Goal: Information Seeking & Learning: Learn about a topic

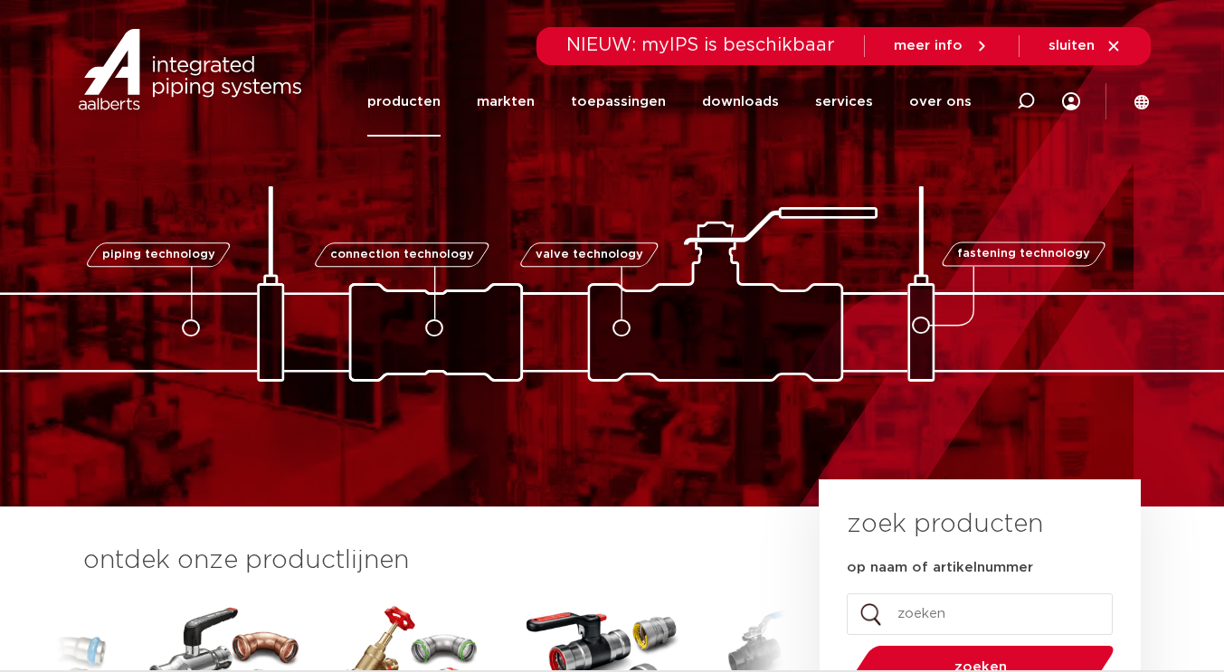
click at [435, 108] on link "producten" at bounding box center [403, 102] width 73 height 70
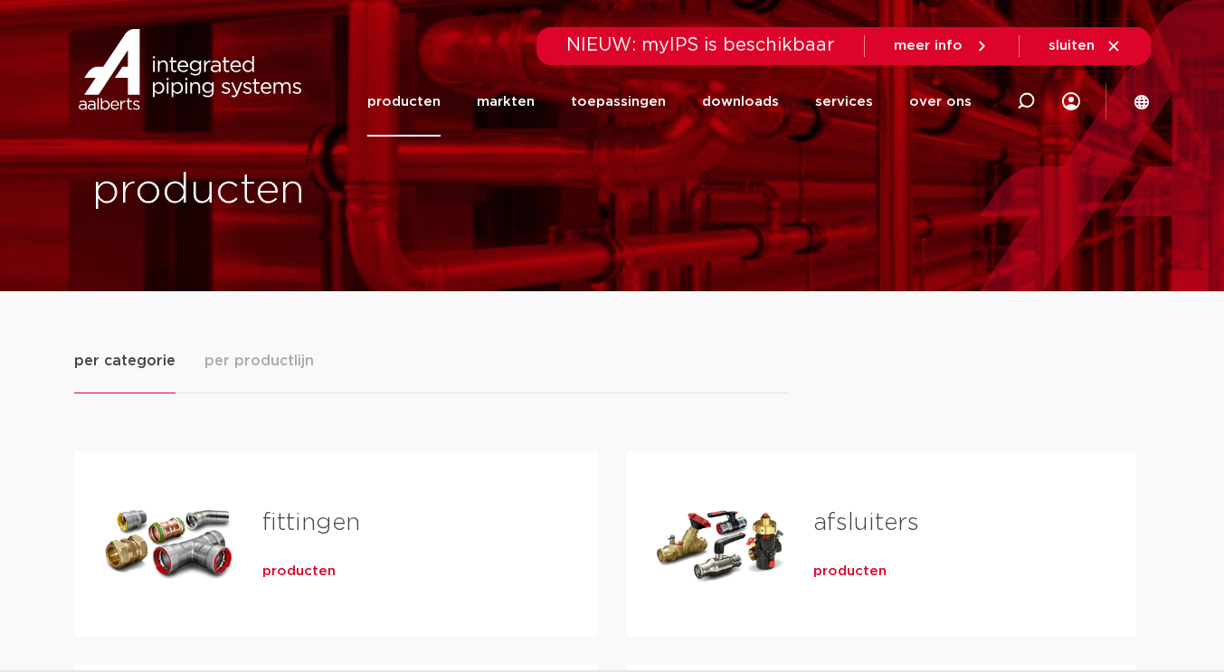
click at [838, 575] on span "producten" at bounding box center [849, 572] width 73 height 18
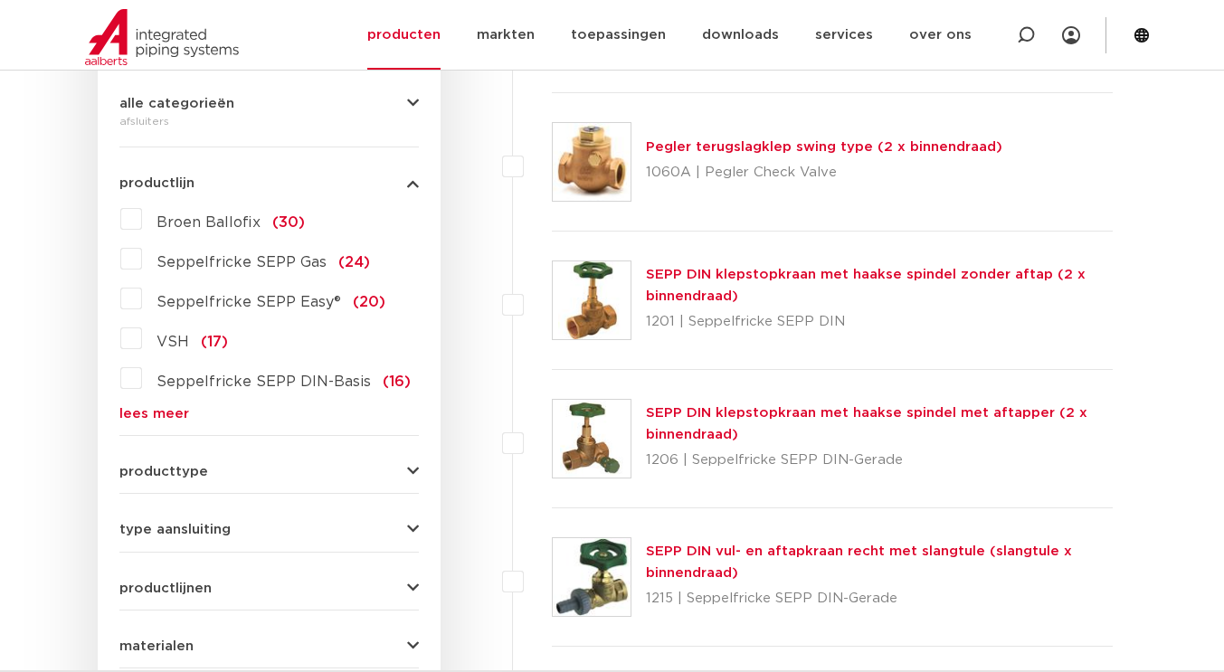
scroll to position [436, 0]
click at [279, 537] on form "zoek op naam of productnummer alle categorieën afsluiters fittingen afsluiters …" at bounding box center [268, 421] width 299 height 843
click at [176, 526] on span "type aansluiting" at bounding box center [174, 531] width 111 height 14
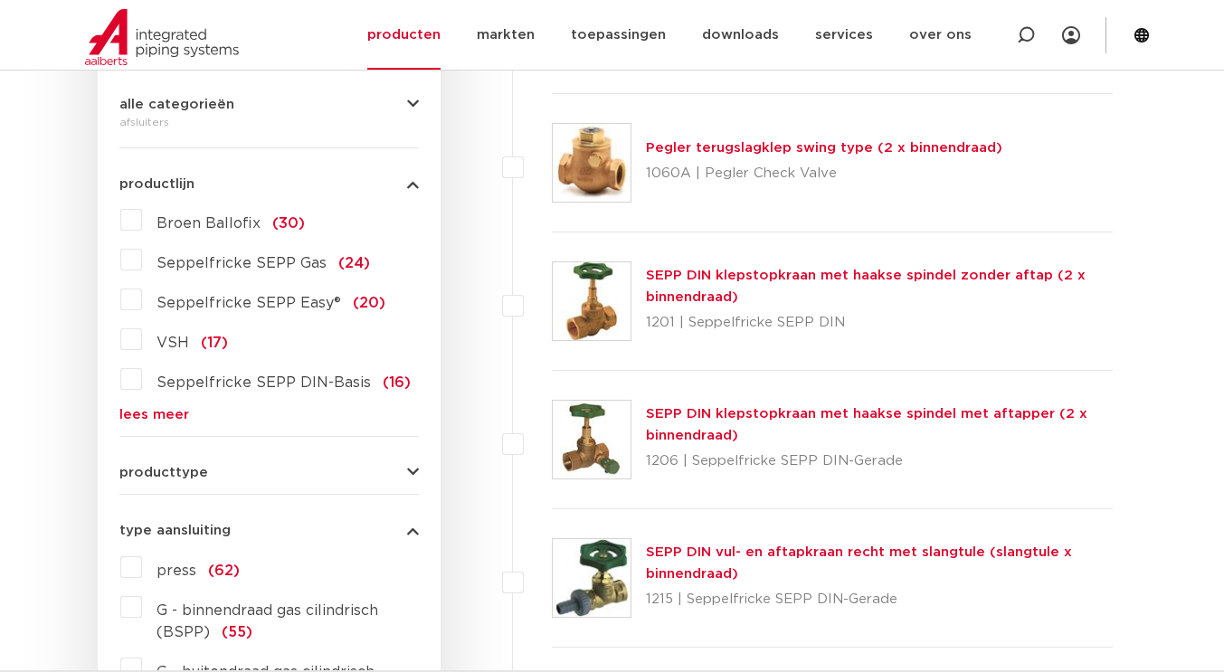
click at [142, 566] on label "press (62)" at bounding box center [191, 567] width 98 height 29
click at [0, 0] on input "press (62)" at bounding box center [0, 0] width 0 height 0
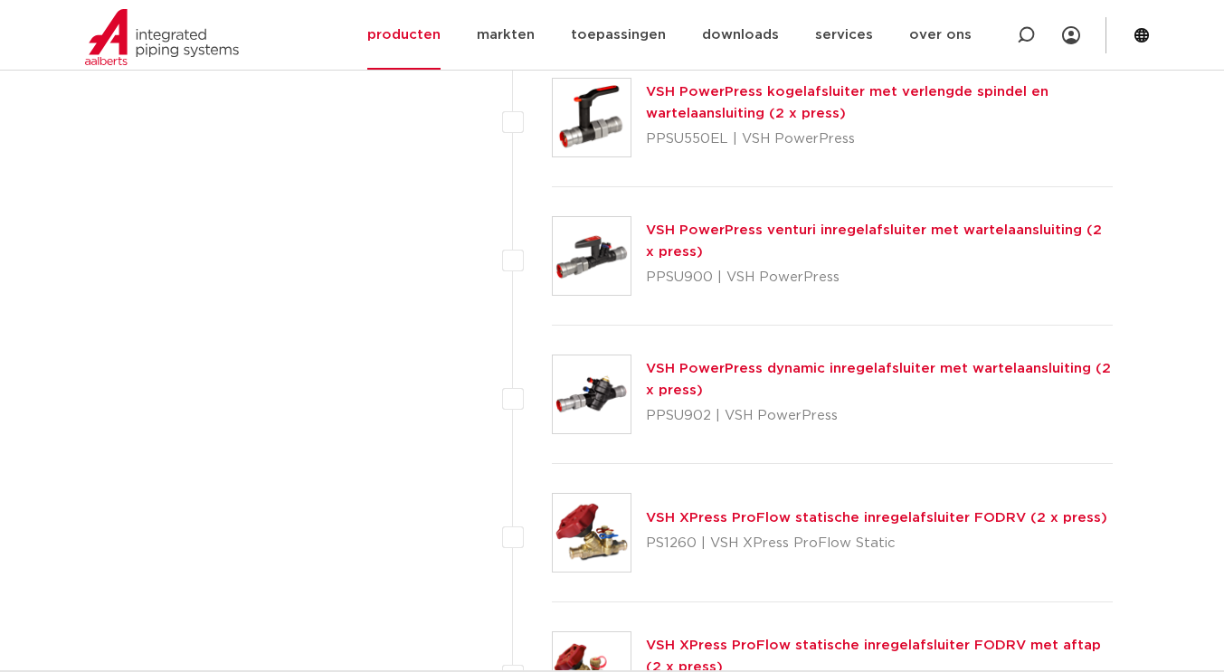
scroll to position [7266, 0]
click at [769, 517] on link "VSH XPress ProFlow statische inregelafsluiter FODRV (2 x press)" at bounding box center [876, 517] width 461 height 14
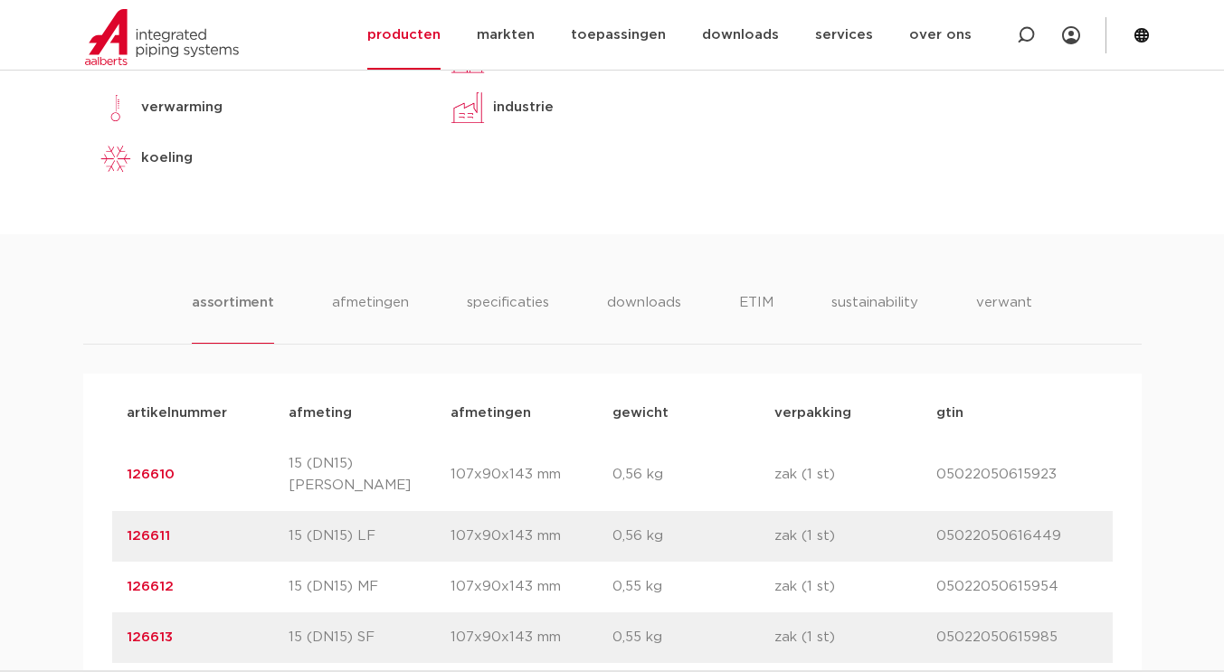
scroll to position [936, 0]
